Goal: Find specific page/section: Locate item on page

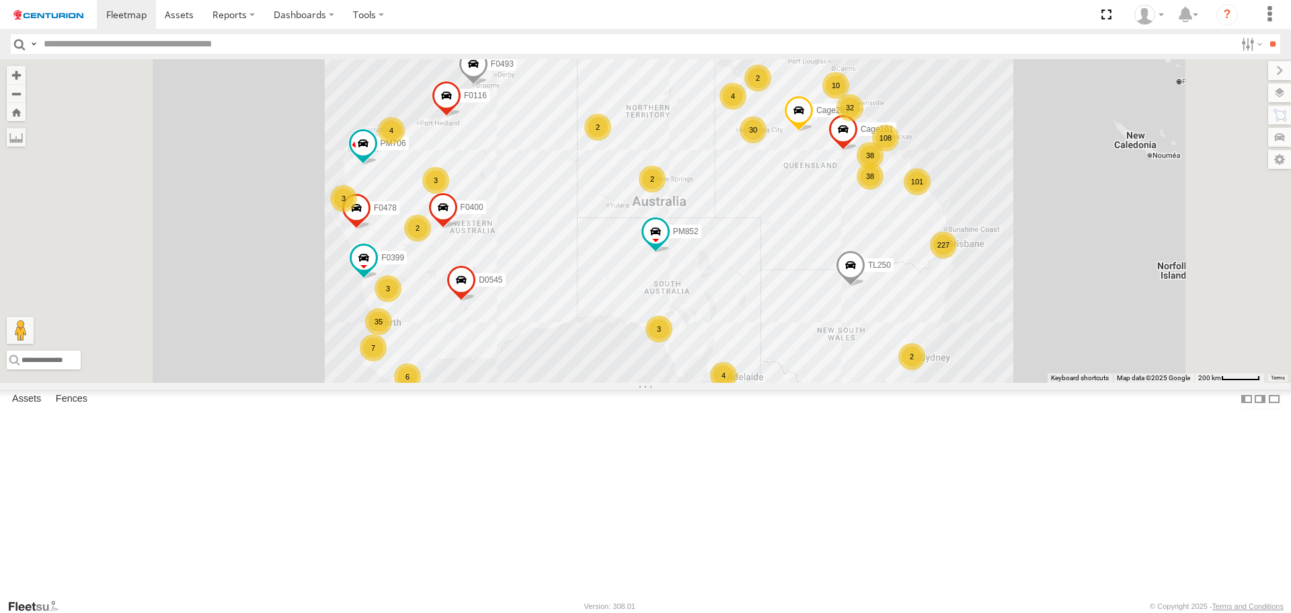
click at [235, 42] on input "text" at bounding box center [636, 44] width 1197 height 20
type input "*****"
click at [1265, 34] on input "**" at bounding box center [1272, 44] width 15 height 20
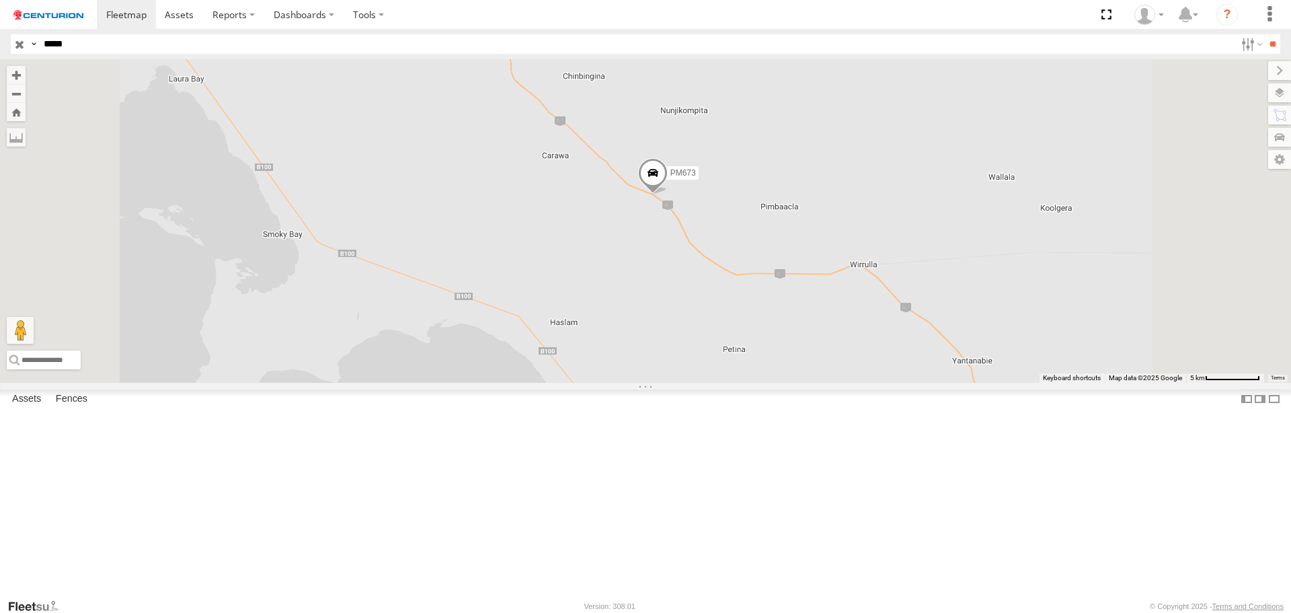
drag, startPoint x: 786, startPoint y: 322, endPoint x: 793, endPoint y: 387, distance: 64.9
click at [793, 382] on div "PM673" at bounding box center [645, 220] width 1291 height 323
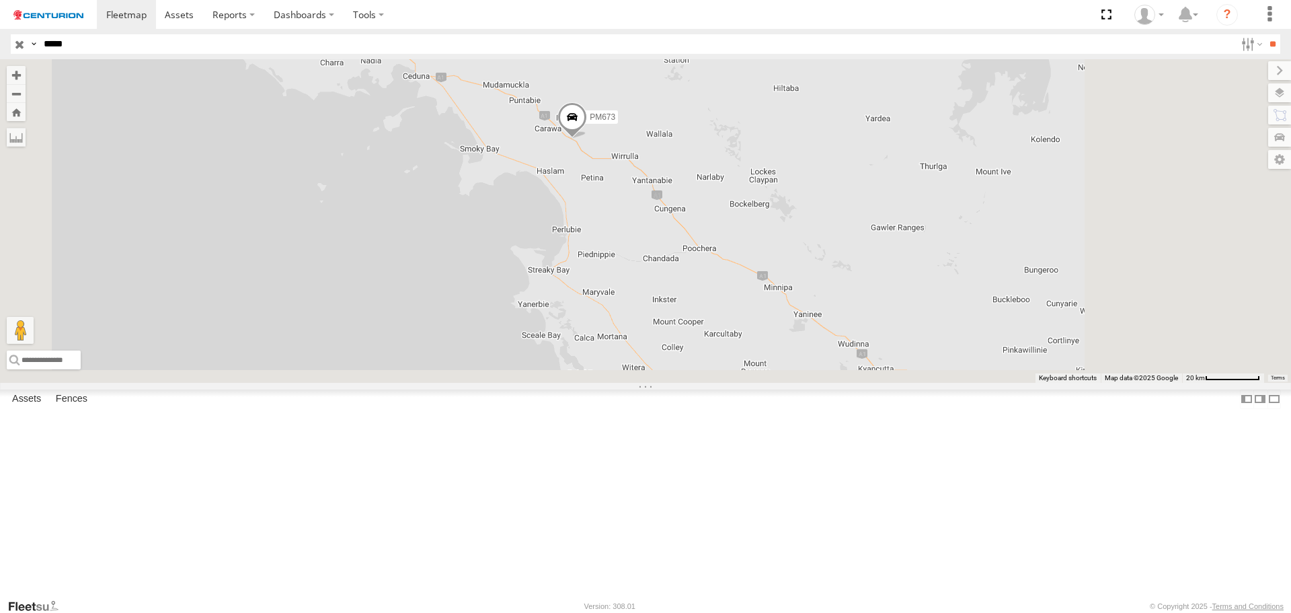
drag, startPoint x: 954, startPoint y: 432, endPoint x: 901, endPoint y: 320, distance: 123.3
click at [901, 320] on div "PM673" at bounding box center [645, 220] width 1291 height 323
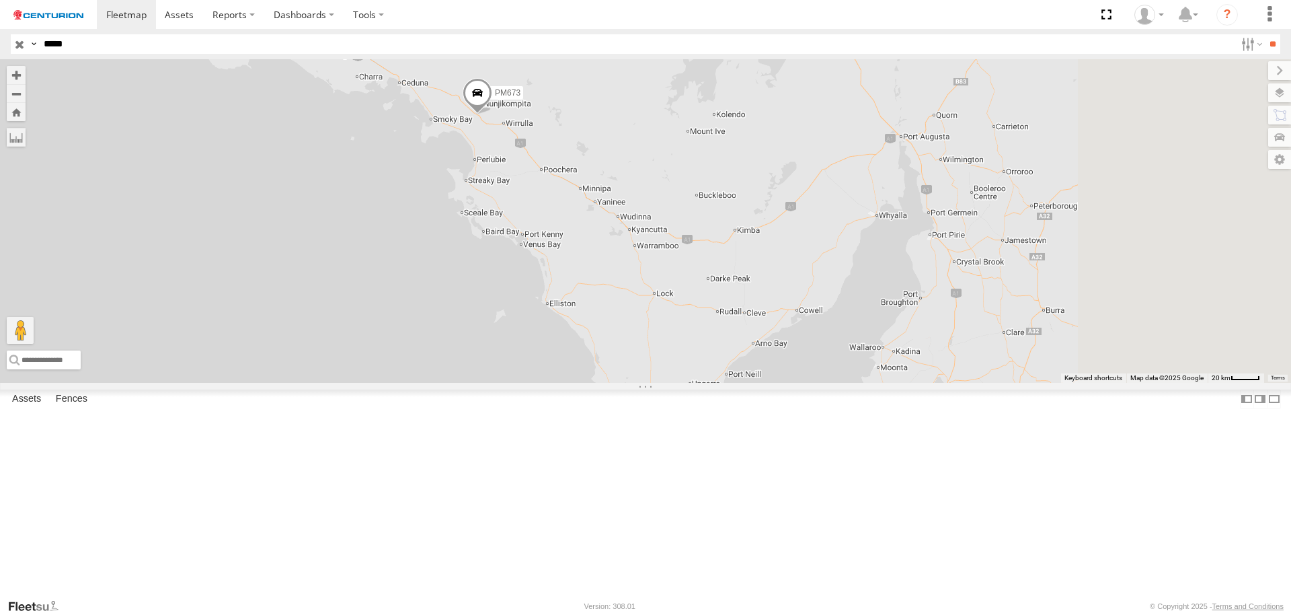
drag, startPoint x: 1013, startPoint y: 379, endPoint x: 841, endPoint y: 329, distance: 179.2
click at [841, 330] on div "PM673" at bounding box center [645, 220] width 1291 height 323
click at [484, 112] on span at bounding box center [469, 94] width 30 height 36
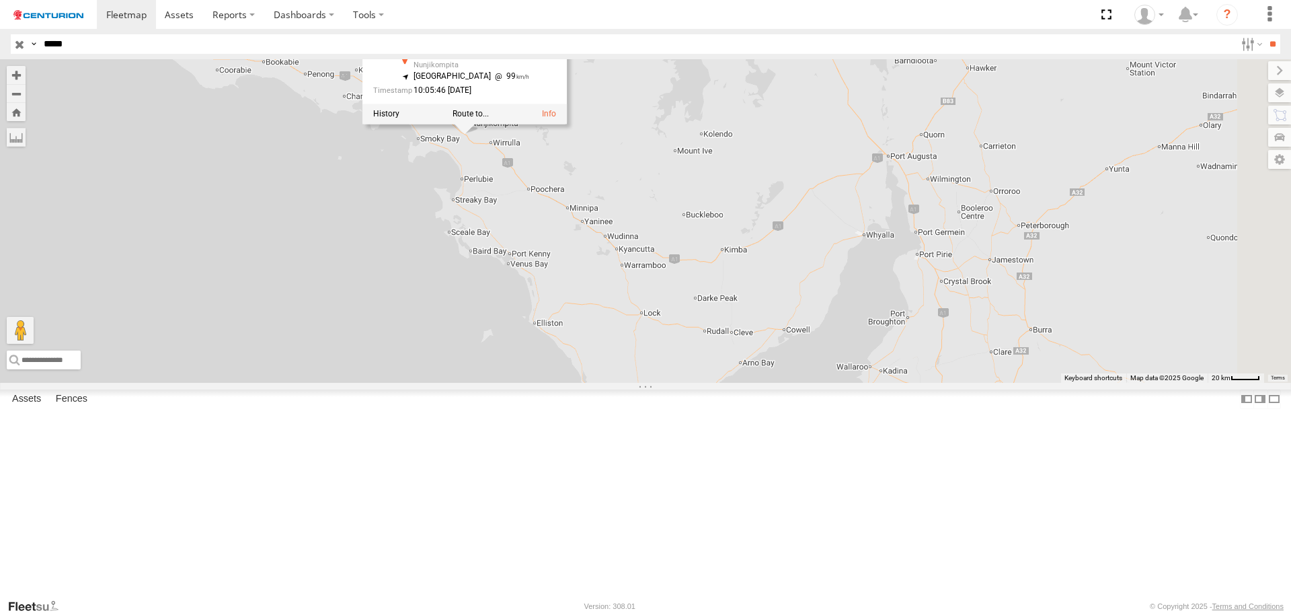
drag, startPoint x: 594, startPoint y: 298, endPoint x: 541, endPoint y: 467, distance: 177.4
click at [541, 382] on div "PM673 PM673 Branch Emerald - [PERSON_NAME][GEOGRAPHIC_DATA] -32.34295 , 134.313…" at bounding box center [645, 220] width 1291 height 323
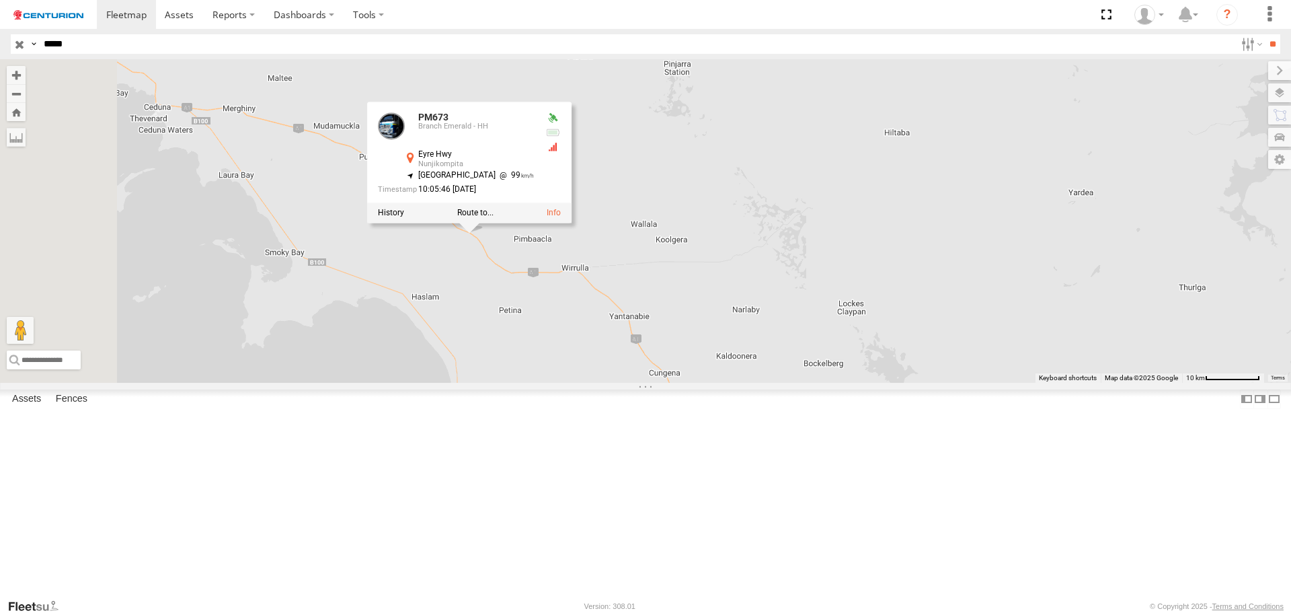
drag, startPoint x: 547, startPoint y: 412, endPoint x: 747, endPoint y: 445, distance: 203.0
click at [747, 382] on div "PM673 PM673 Branch Emerald - [PERSON_NAME][GEOGRAPHIC_DATA] -32.34295 , 134.313…" at bounding box center [645, 220] width 1291 height 323
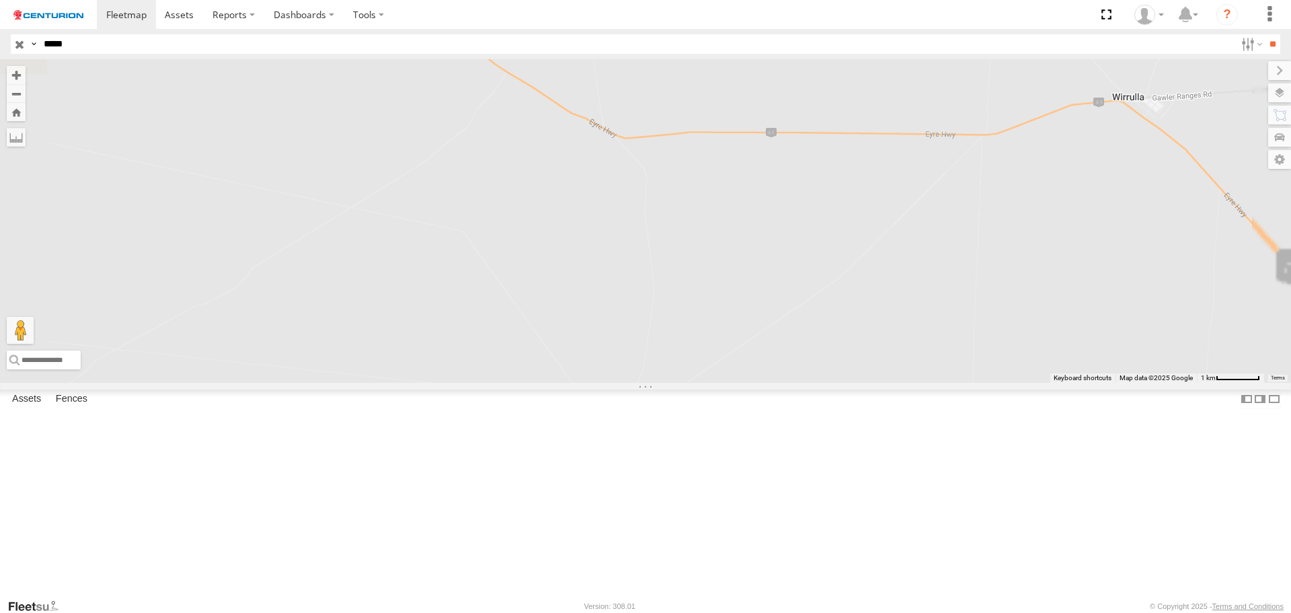
drag, startPoint x: 560, startPoint y: 236, endPoint x: 876, endPoint y: 528, distance: 430.2
click at [876, 382] on div "PM673 PM673 Branch Emerald - [PERSON_NAME][GEOGRAPHIC_DATA] -32.34295 , 134.313…" at bounding box center [645, 220] width 1291 height 323
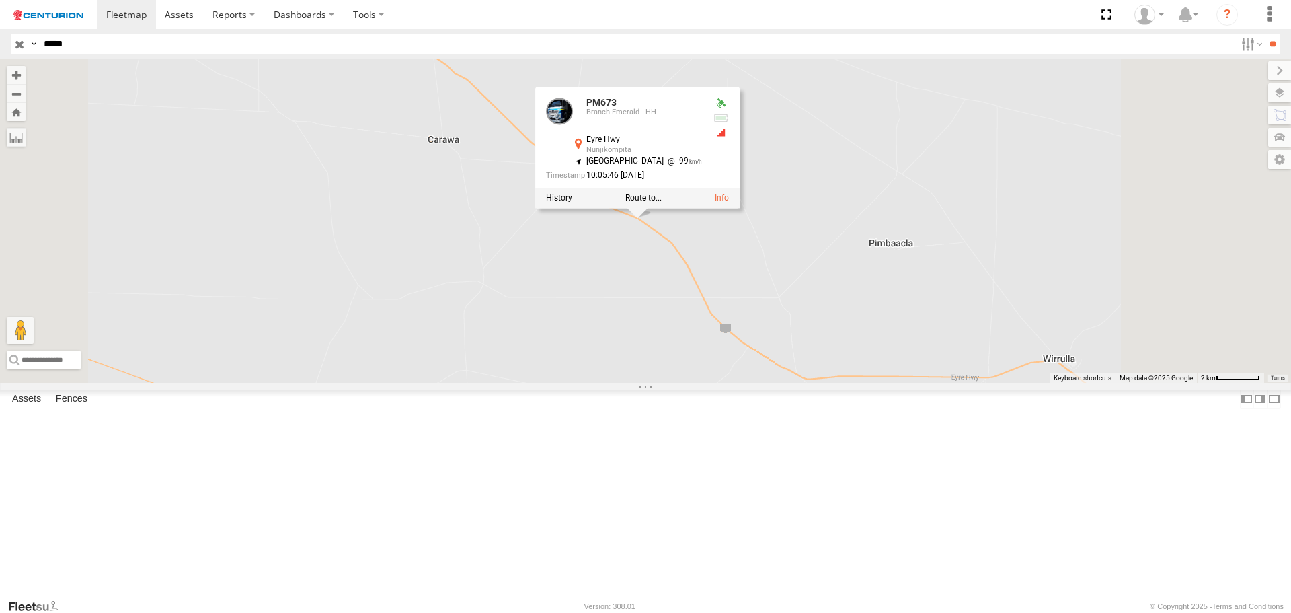
drag, startPoint x: 718, startPoint y: 420, endPoint x: 586, endPoint y: 301, distance: 177.6
click at [596, 311] on div "PM673 PM673 Branch Emerald - [PERSON_NAME][GEOGRAPHIC_DATA] -32.34295 , 134.313…" at bounding box center [645, 220] width 1291 height 323
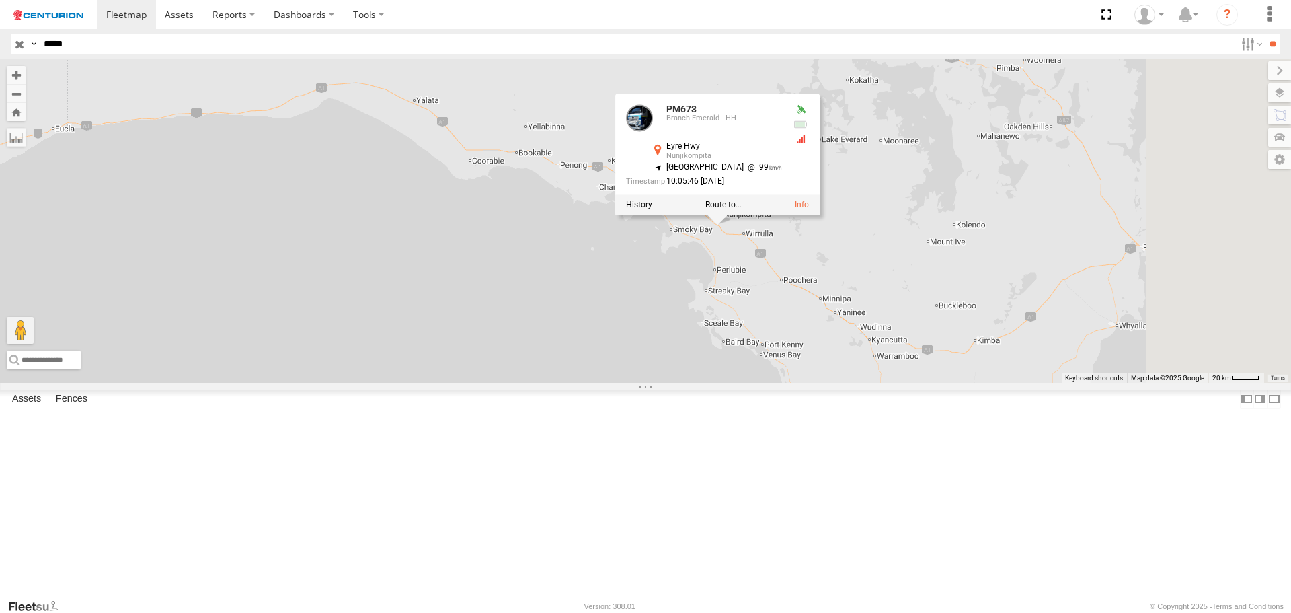
drag, startPoint x: 861, startPoint y: 427, endPoint x: 724, endPoint y: 372, distance: 147.9
click at [726, 375] on div "PM673 PM673 Branch Emerald - [PERSON_NAME][GEOGRAPHIC_DATA] -32.34295 , 134.313…" at bounding box center [645, 220] width 1291 height 323
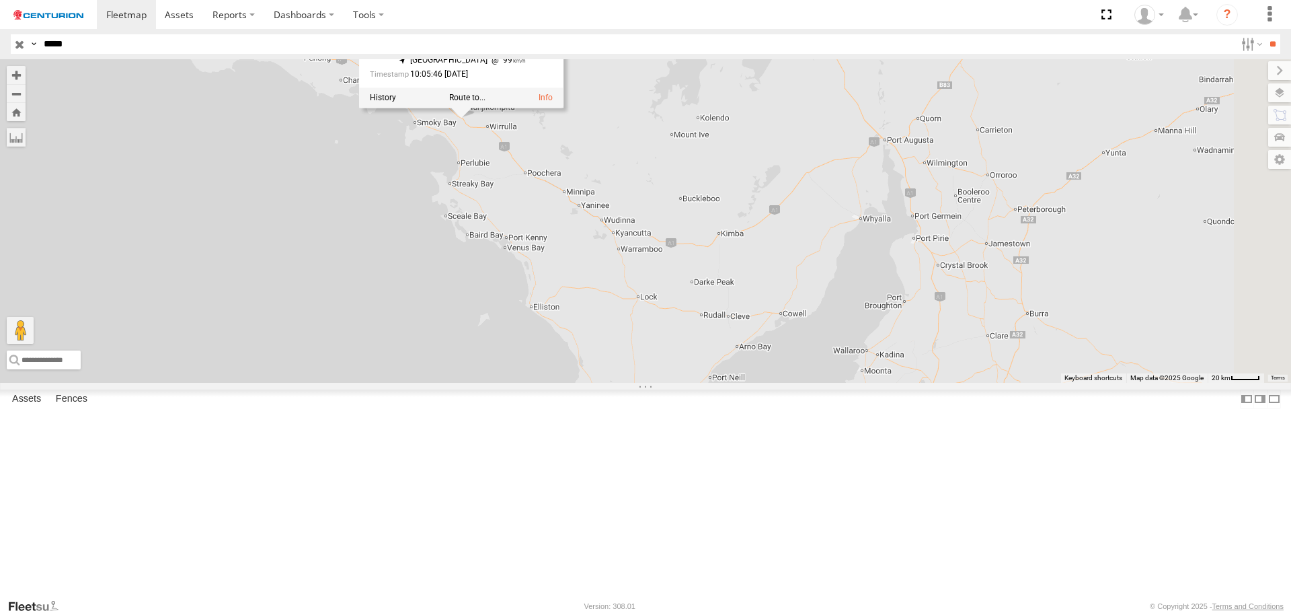
drag, startPoint x: 750, startPoint y: 406, endPoint x: 588, endPoint y: 343, distance: 174.0
click at [588, 343] on div "PM673 PM673 Branch Emerald - [PERSON_NAME][GEOGRAPHIC_DATA] -32.34295 , 134.313…" at bounding box center [645, 220] width 1291 height 323
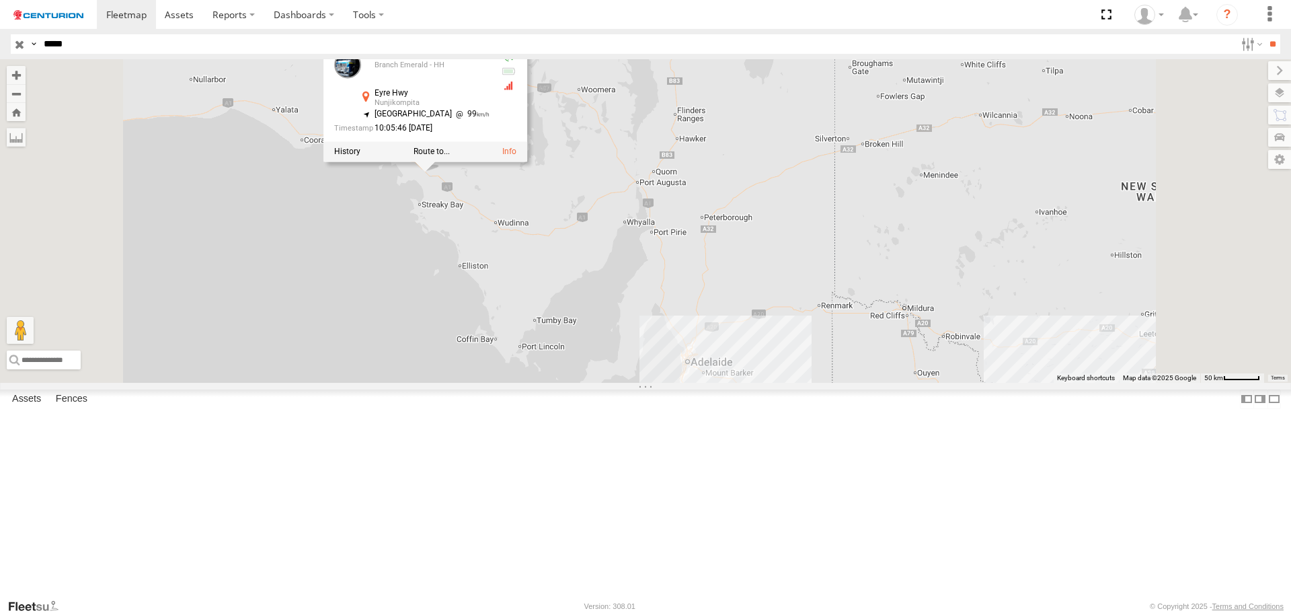
drag, startPoint x: 528, startPoint y: 338, endPoint x: 763, endPoint y: 393, distance: 241.1
click at [763, 382] on div "PM673 PM673 Branch Emerald - [PERSON_NAME][GEOGRAPHIC_DATA] -32.34295 , 134.313…" at bounding box center [645, 220] width 1291 height 323
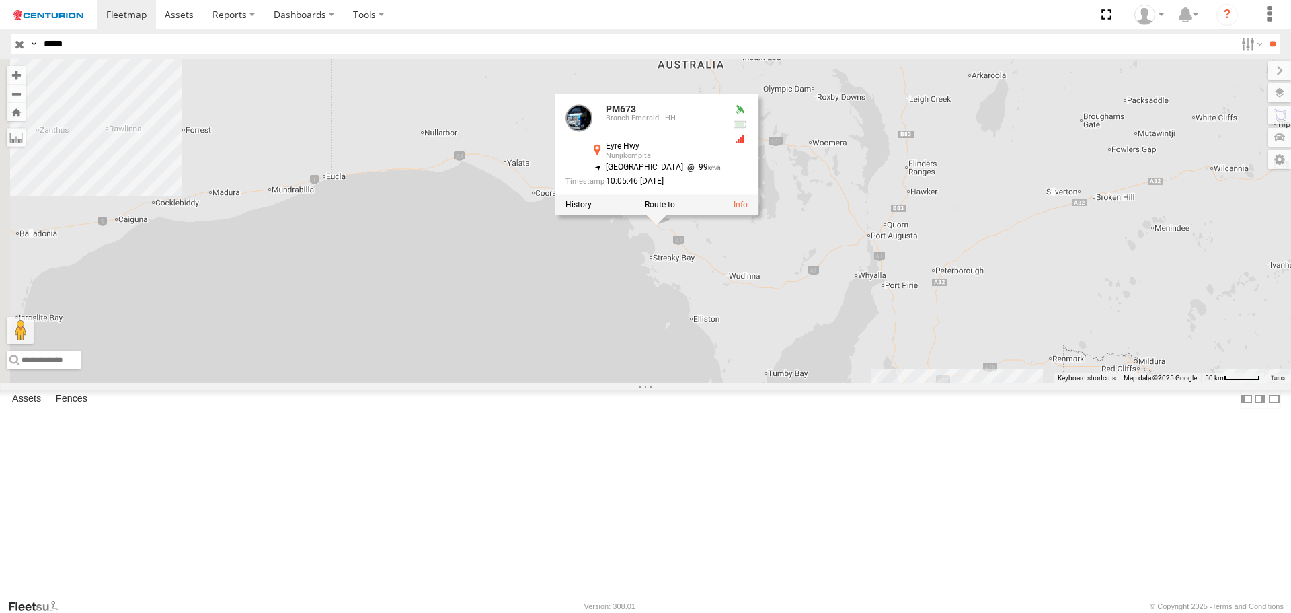
click at [563, 382] on div "PM673 PM673 Branch Emerald - [PERSON_NAME][GEOGRAPHIC_DATA] -32.34295 , 134.313…" at bounding box center [645, 220] width 1291 height 323
